Goal: Transaction & Acquisition: Purchase product/service

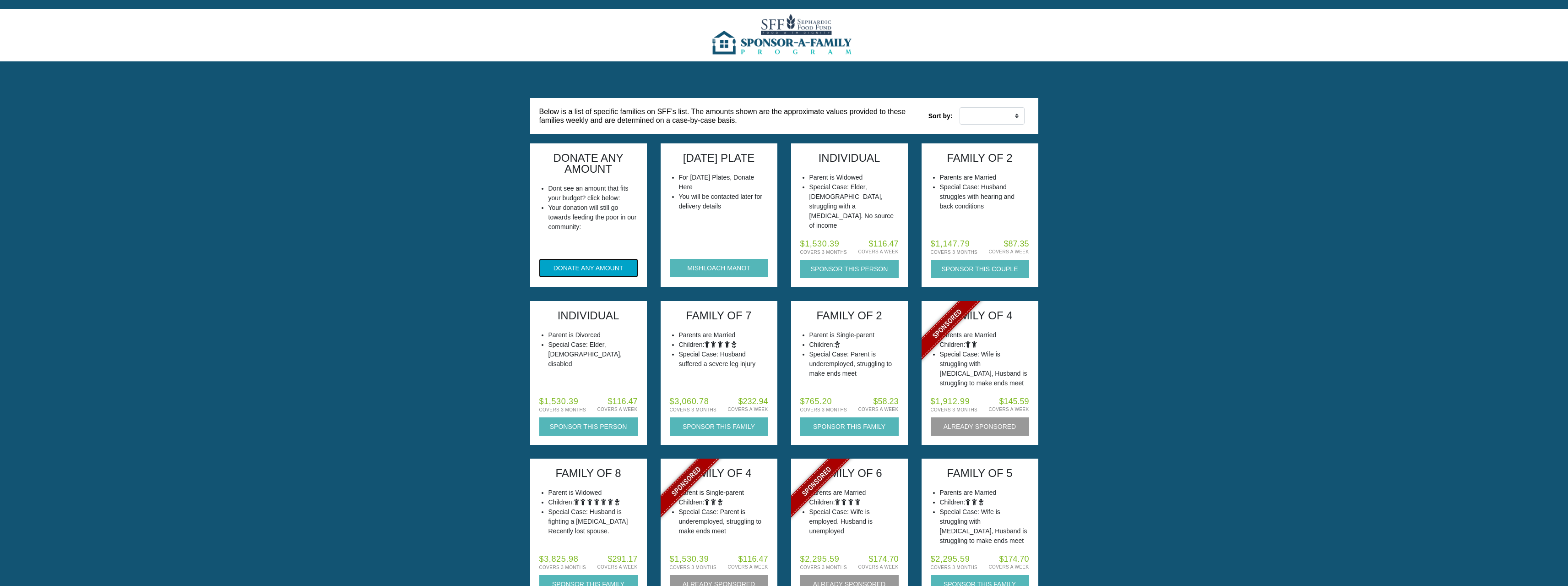
click at [603, 263] on button "DONATE ANY AMOUNT" at bounding box center [589, 268] width 99 height 18
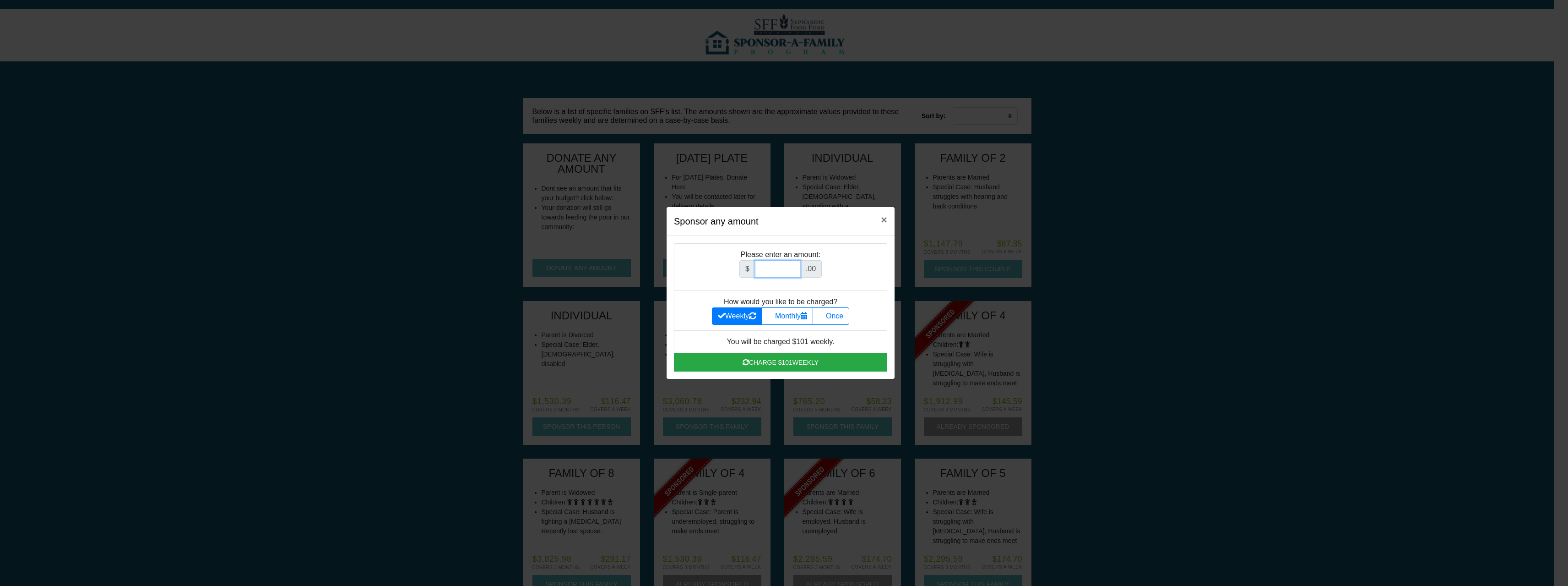
click at [763, 264] on input "Amount (to the nearest dollar)" at bounding box center [777, 269] width 45 height 18
type input "501"
click at [840, 321] on label "Once" at bounding box center [831, 316] width 37 height 18
click at [825, 317] on input "Once" at bounding box center [822, 314] width 6 height 6
radio input "true"
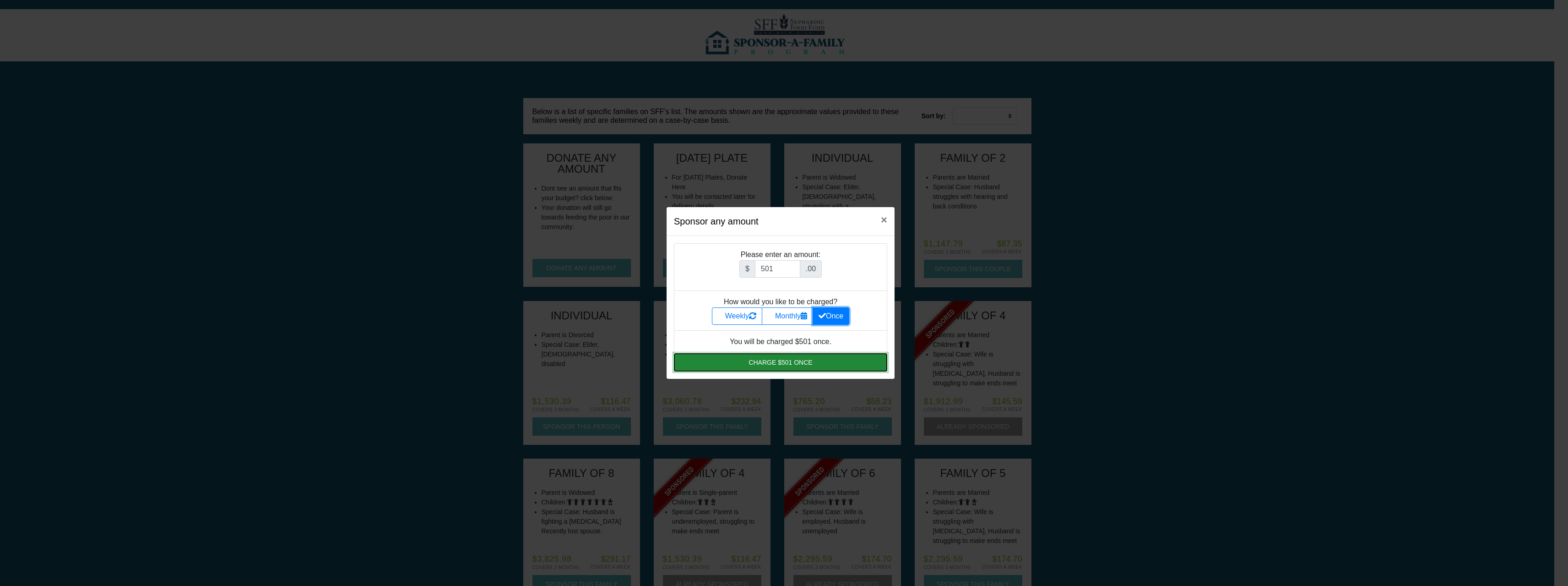
click at [805, 361] on button "Charge $501 once" at bounding box center [780, 362] width 213 height 18
